Goal: Browse casually

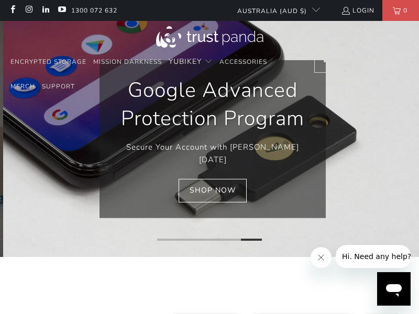
scroll to position [0, 900]
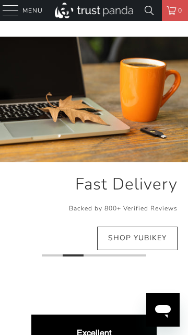
scroll to position [0, 544]
